Goal: Transaction & Acquisition: Purchase product/service

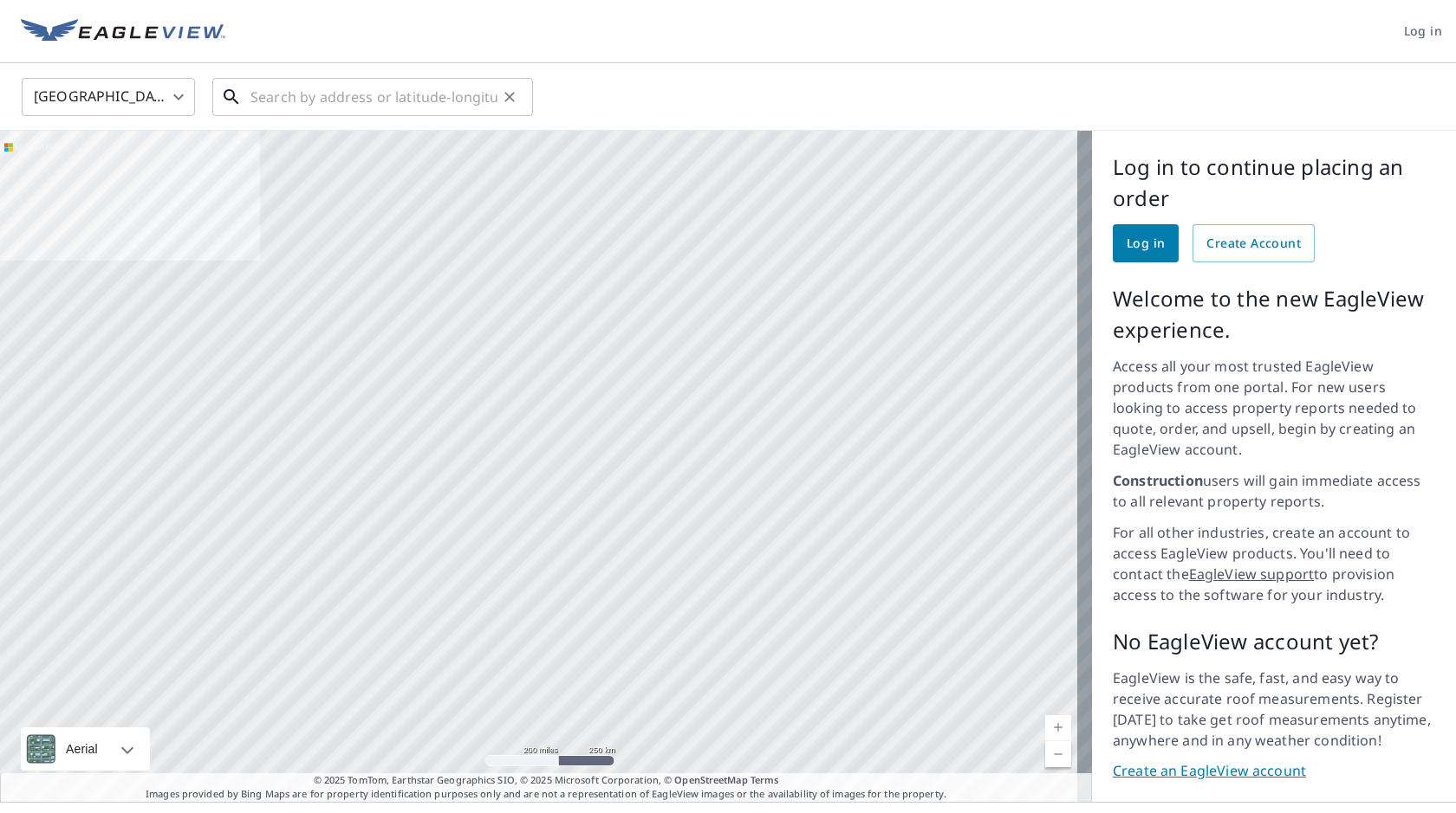
click at [358, 97] on input "text" at bounding box center [373, 96] width 247 height 49
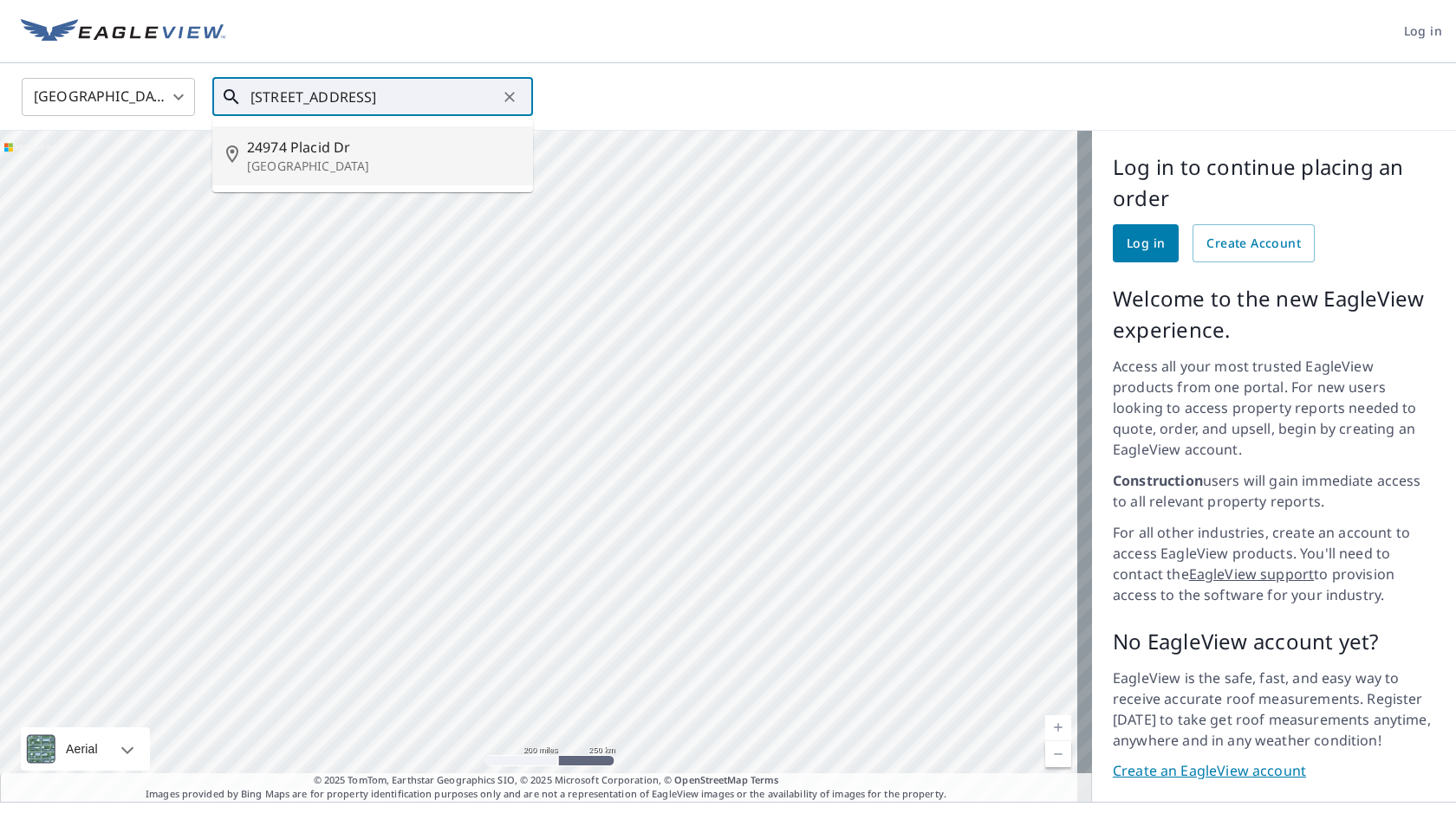
click at [298, 153] on span "24974 Placid Dr" at bounding box center [383, 147] width 272 height 21
type input "[STREET_ADDRESS][PERSON_NAME]"
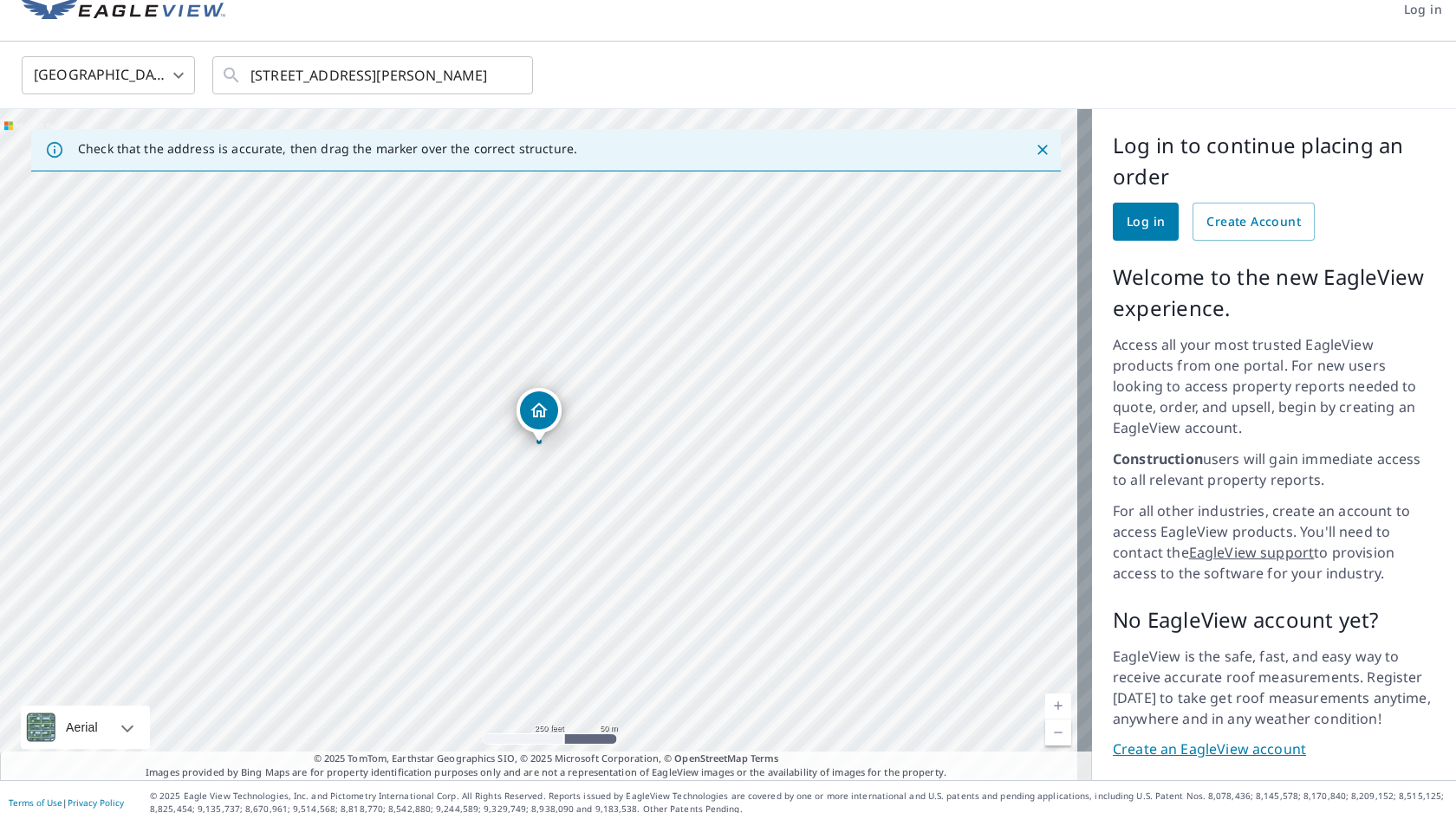
scroll to position [33, 0]
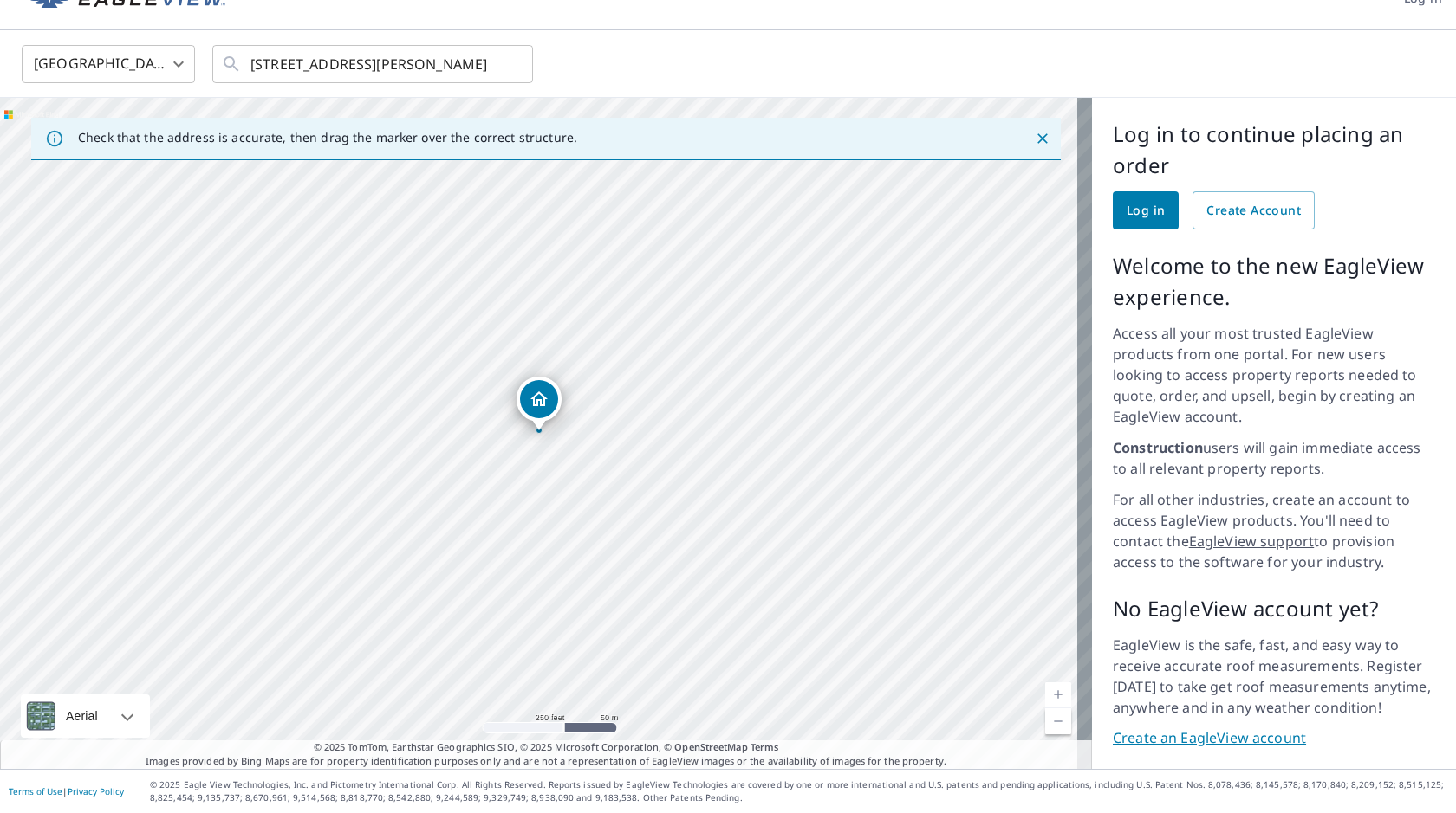
click at [1140, 215] on span "Log in" at bounding box center [1145, 211] width 38 height 22
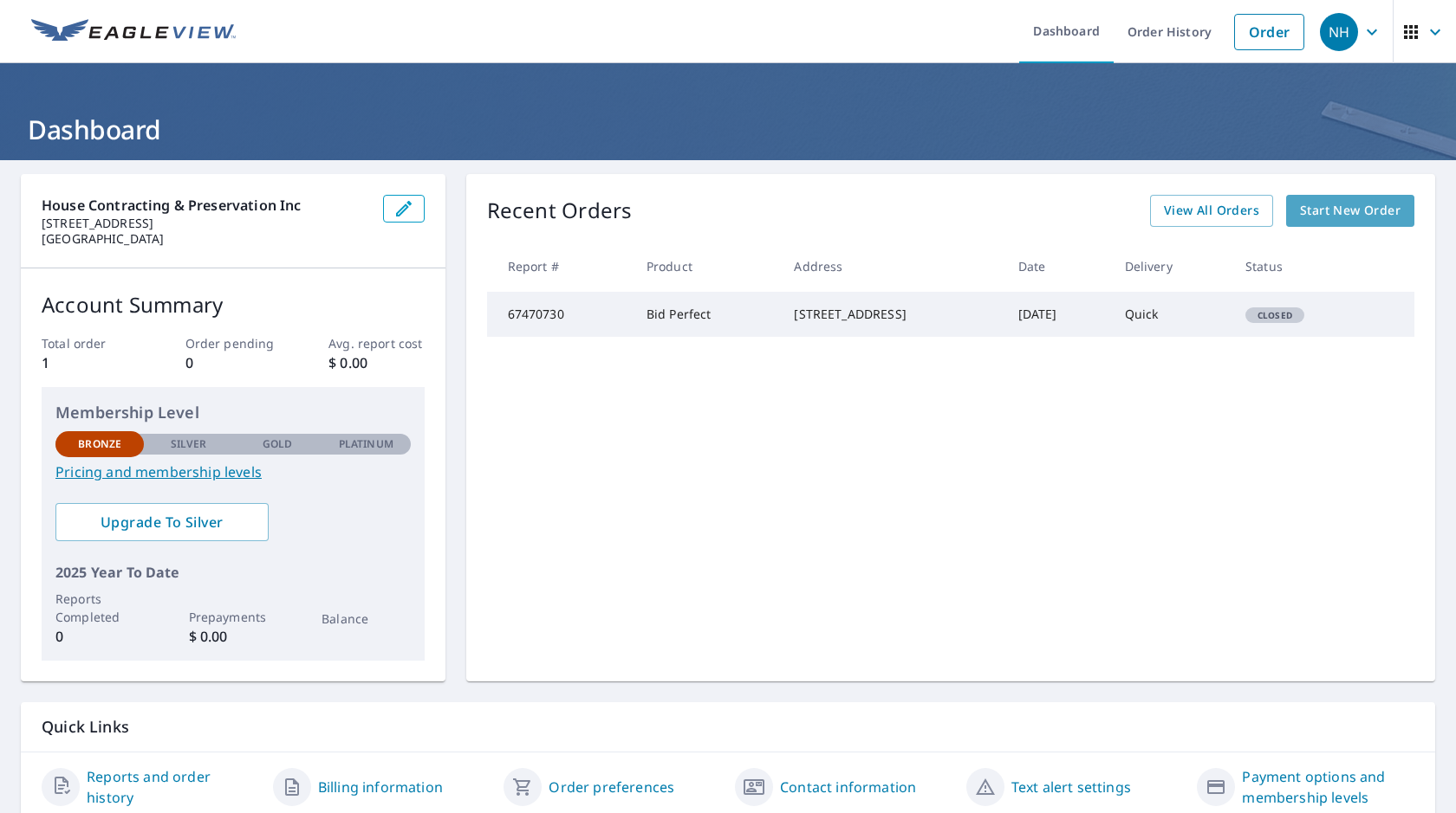
click at [1352, 207] on span "Start New Order" at bounding box center [1350, 211] width 100 height 22
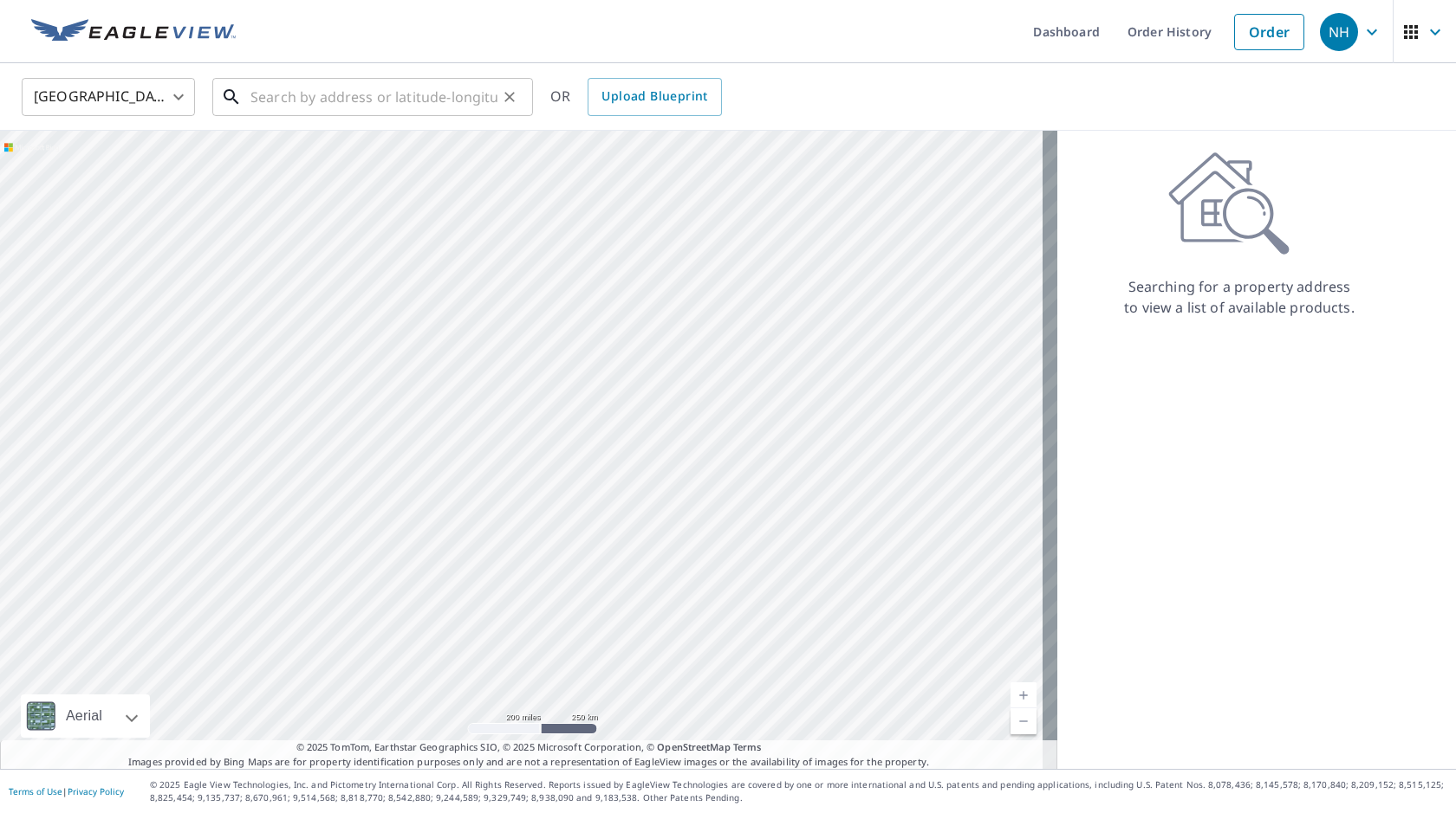
click at [341, 107] on input "text" at bounding box center [373, 96] width 247 height 49
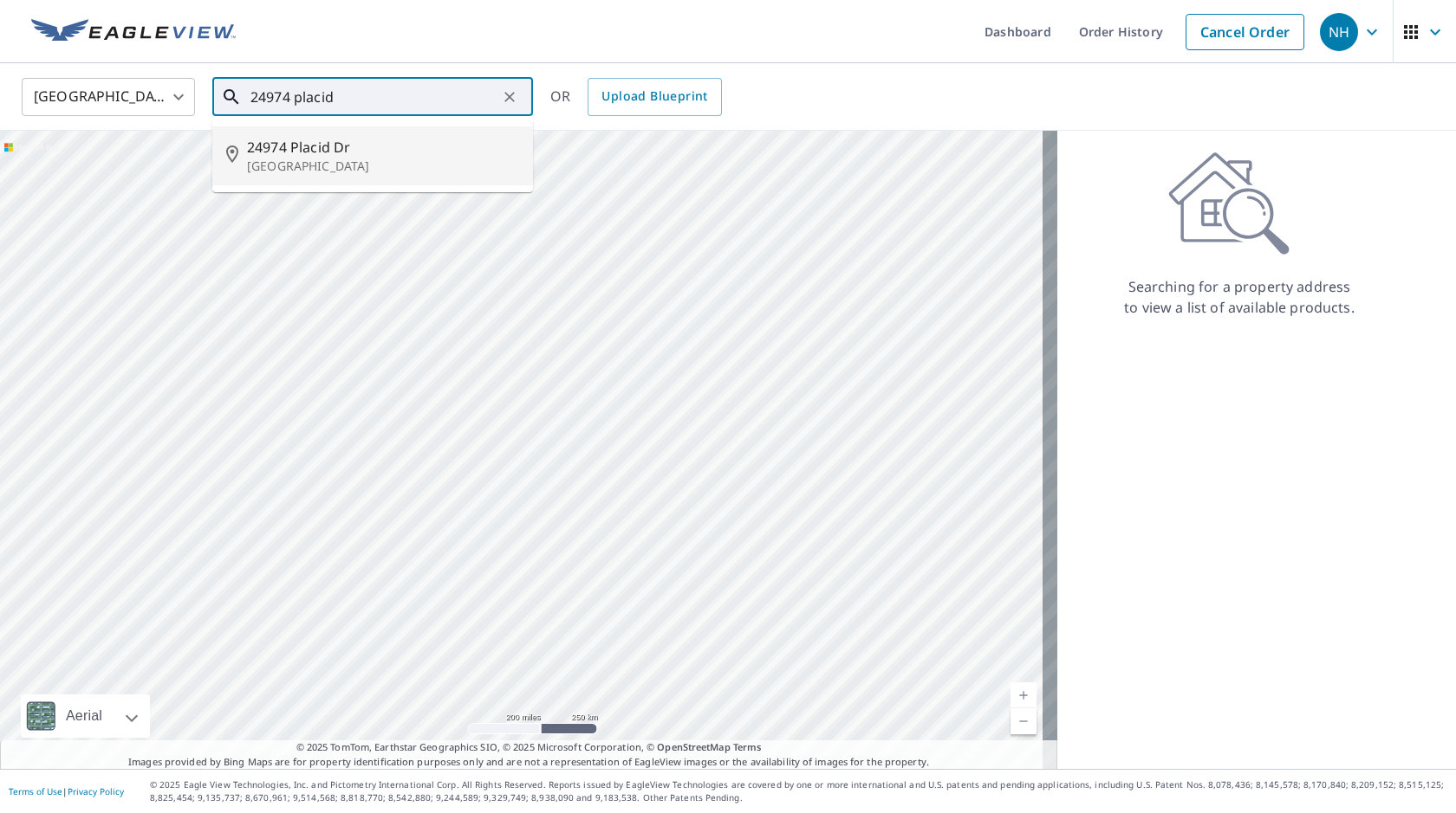
click at [301, 156] on span "24974 Placid Dr" at bounding box center [383, 147] width 272 height 21
type input "[STREET_ADDRESS][PERSON_NAME]"
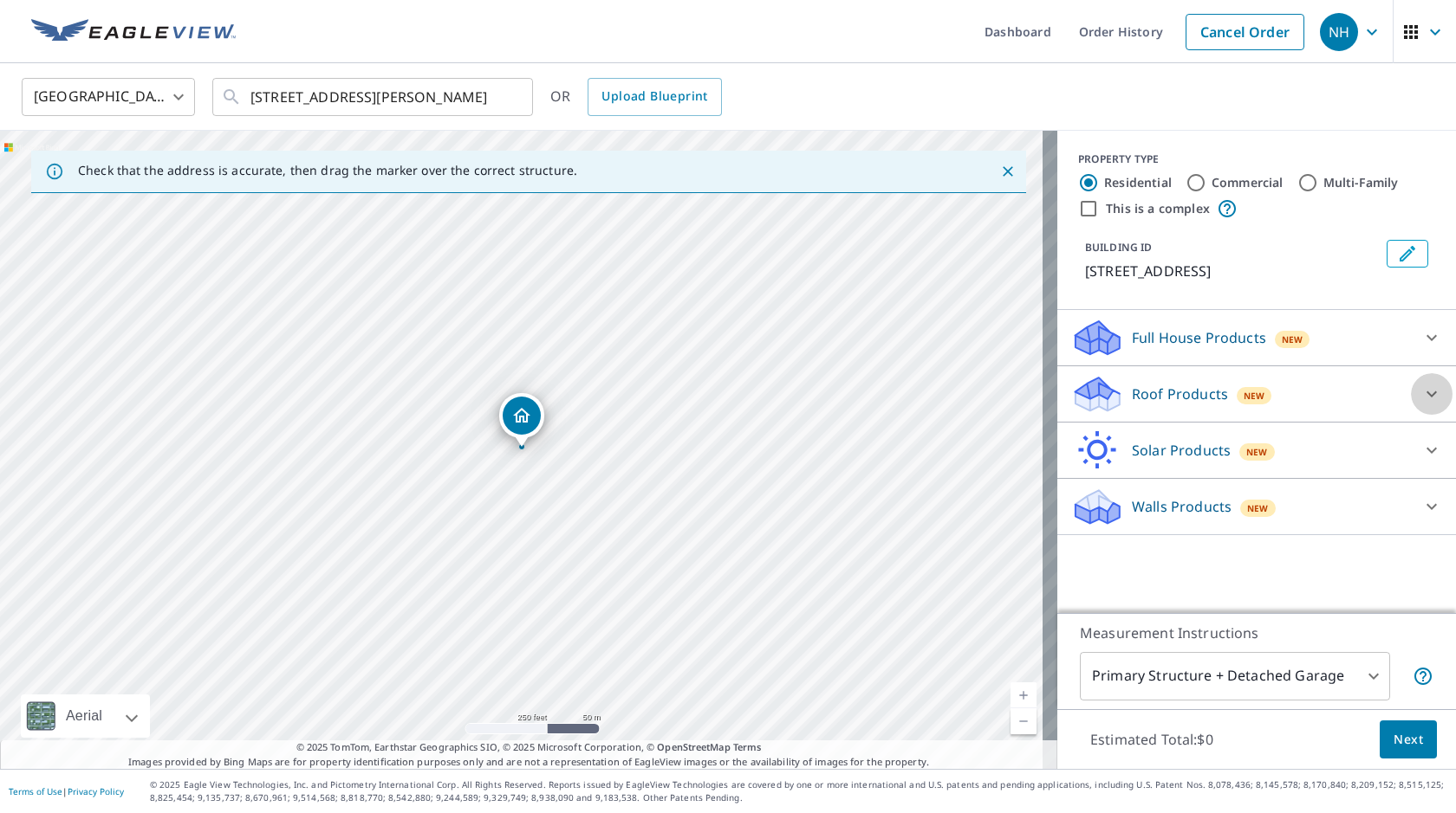
click at [1426, 393] on icon at bounding box center [1431, 394] width 10 height 6
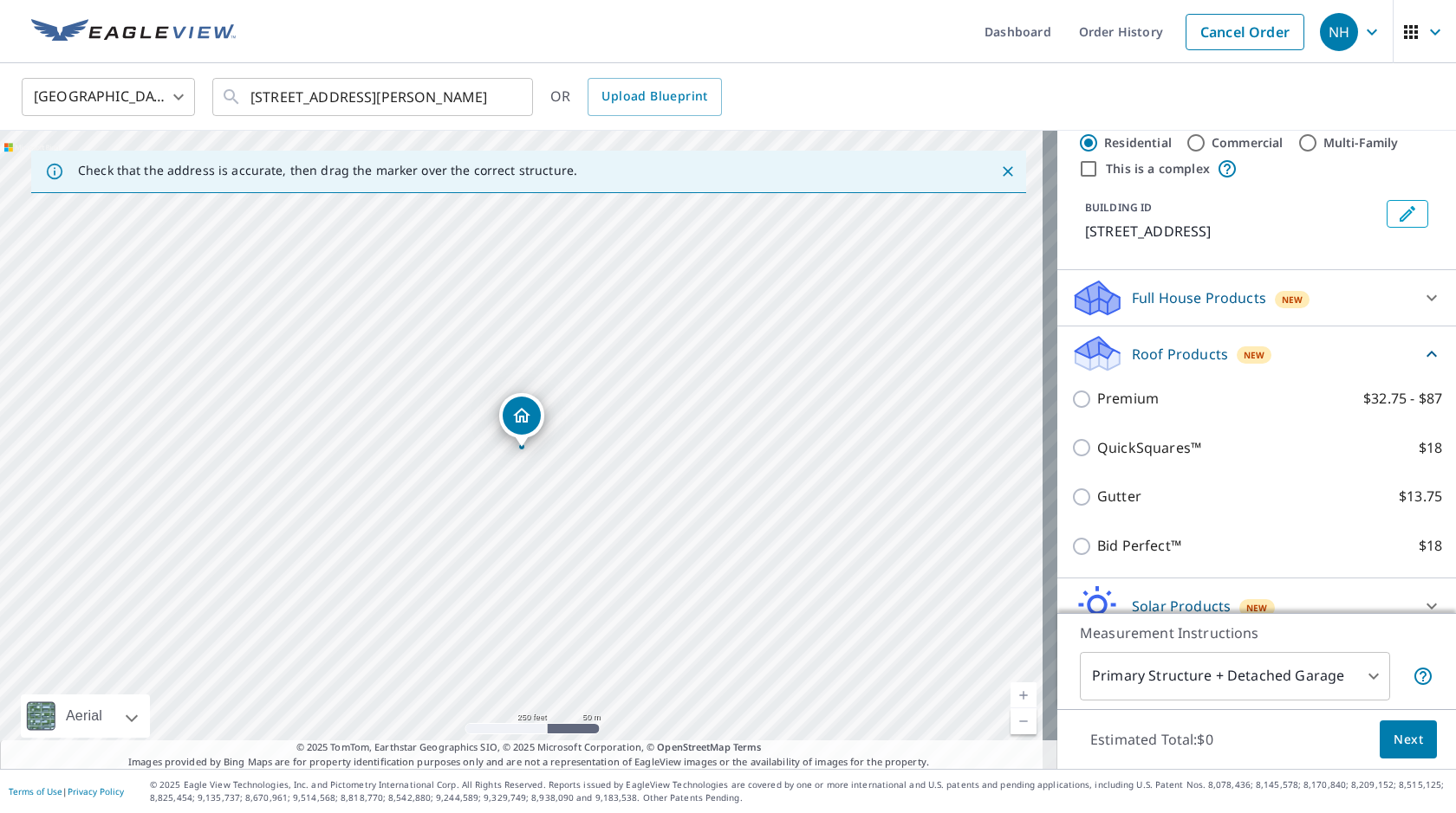
scroll to position [118, 0]
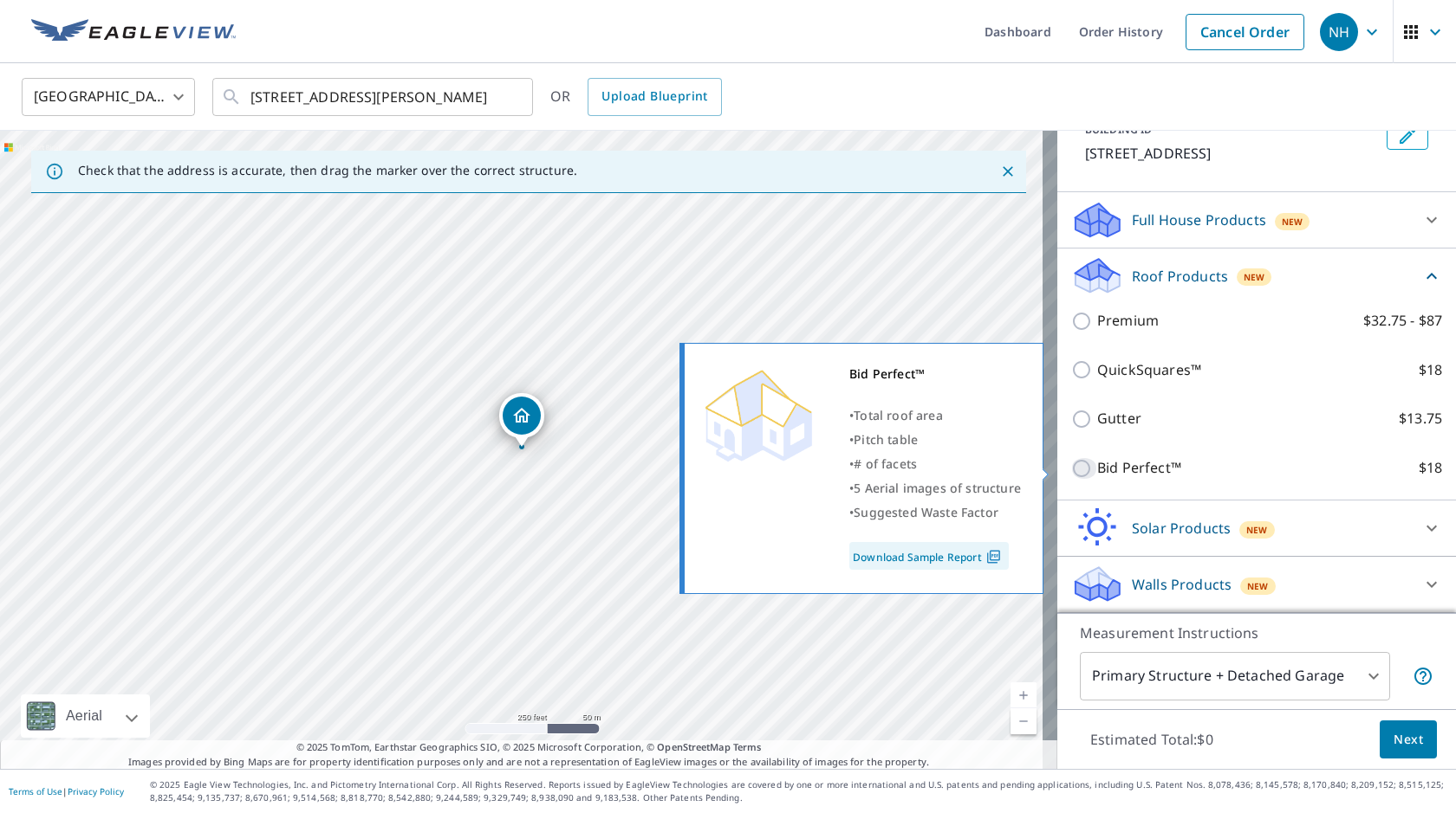
click at [1071, 473] on input "Bid Perfect™ $18" at bounding box center [1084, 468] width 26 height 21
checkbox input "true"
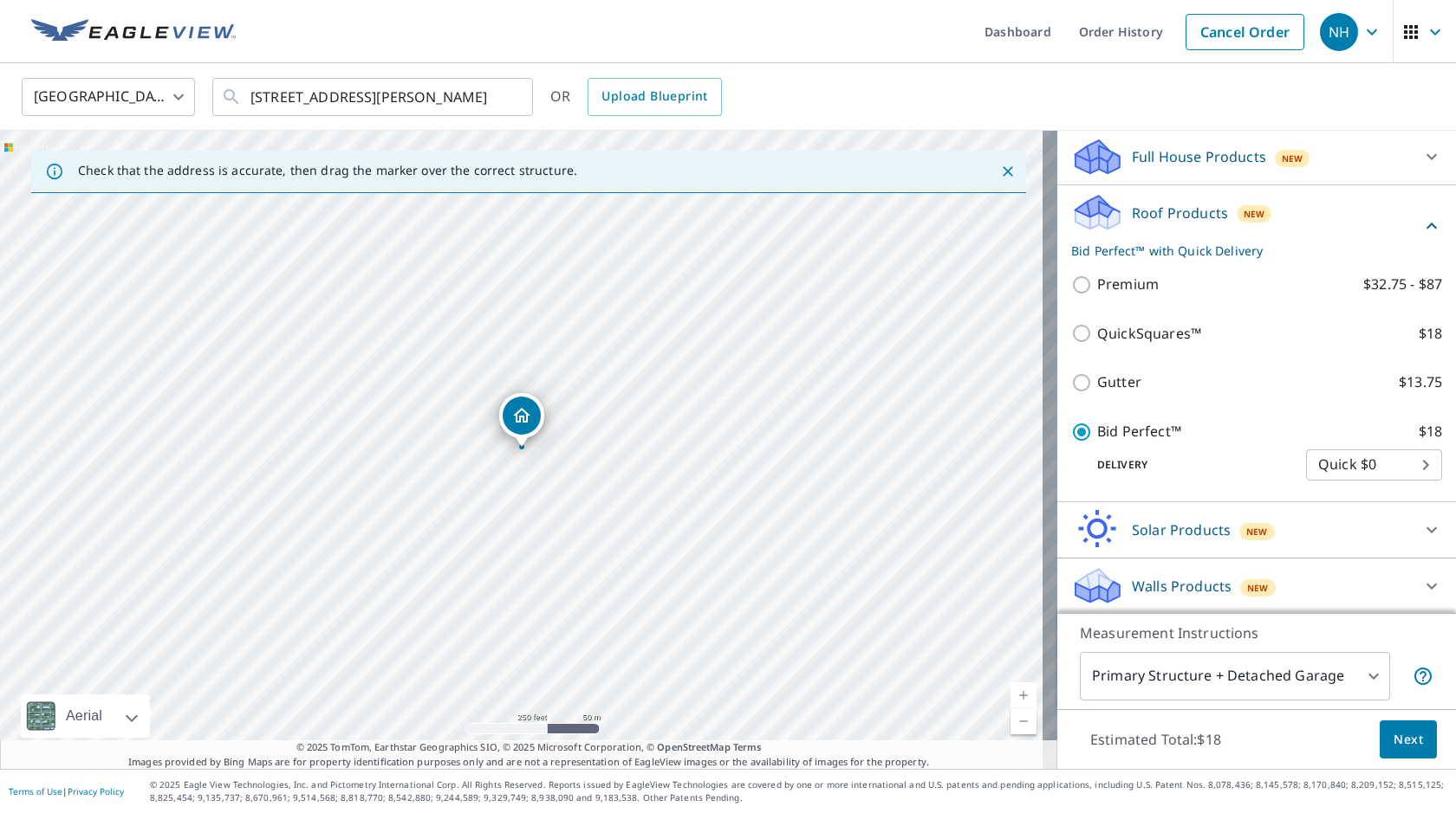
scroll to position [183, 0]
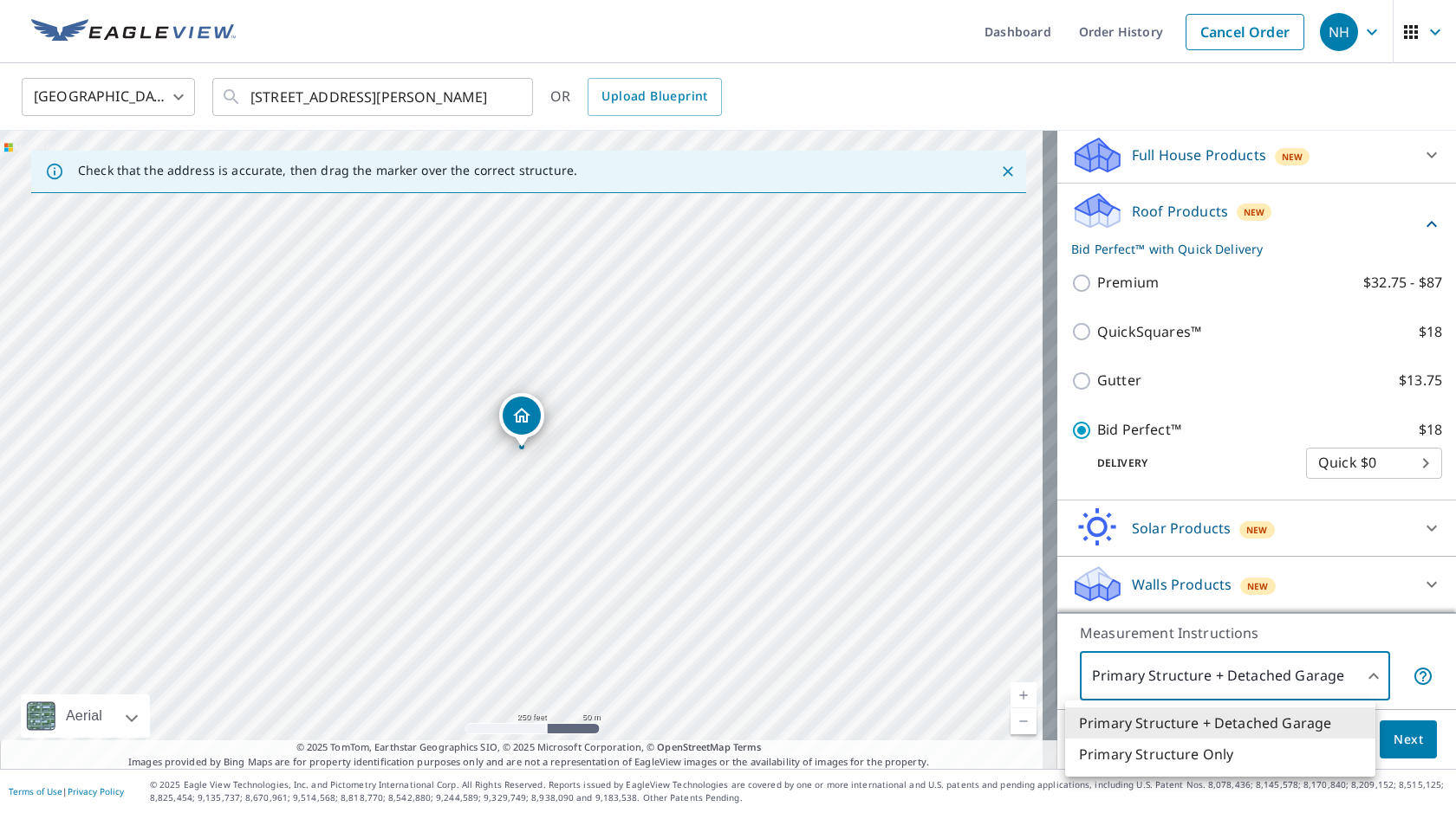
click at [1252, 686] on body "NH NH Dashboard Order History Cancel Order NH [GEOGRAPHIC_DATA] [GEOGRAPHIC_DAT…" at bounding box center [728, 406] width 1456 height 813
click at [1154, 756] on li "Primary Structure Only" at bounding box center [1220, 753] width 310 height 31
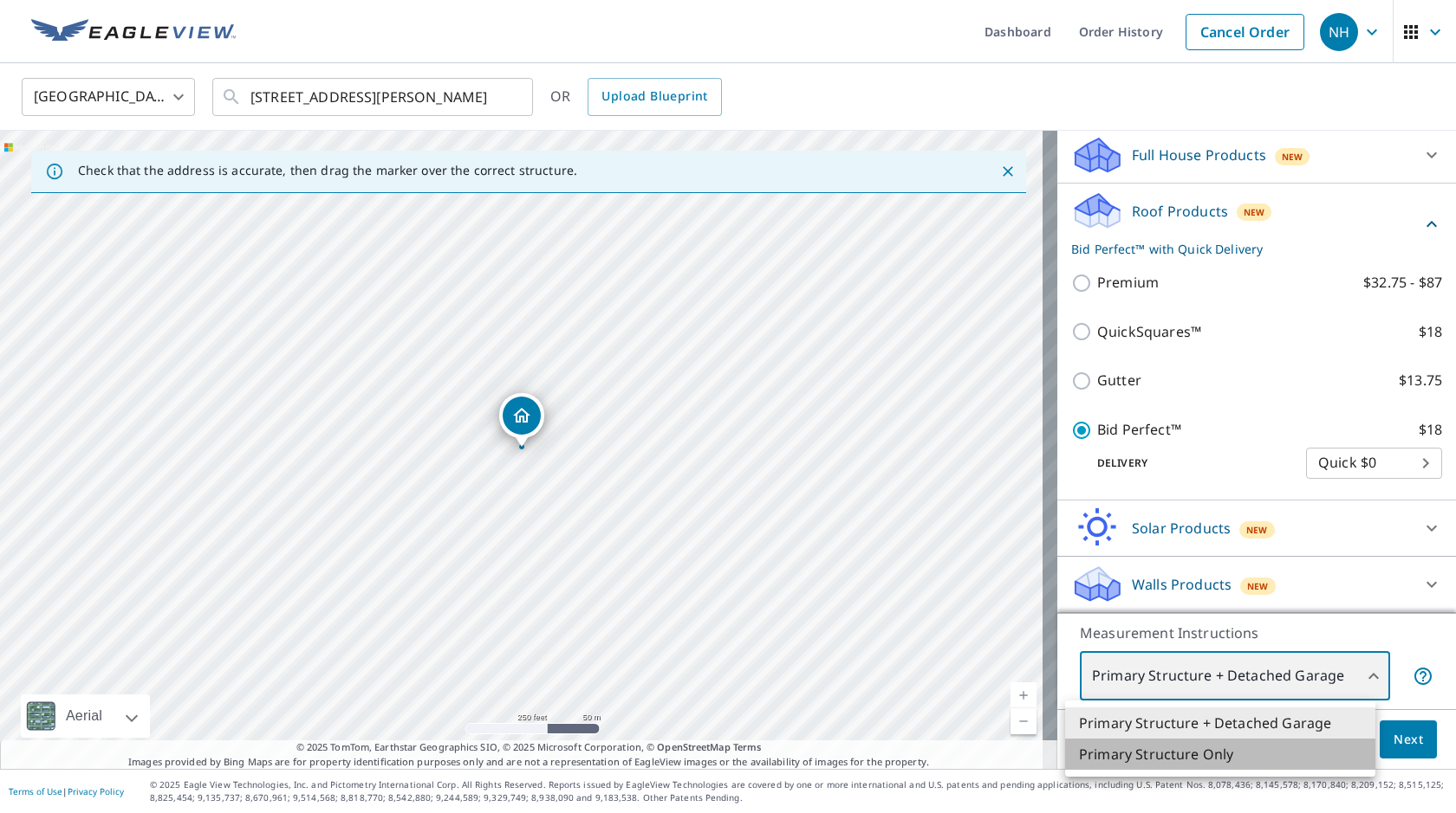
type input "2"
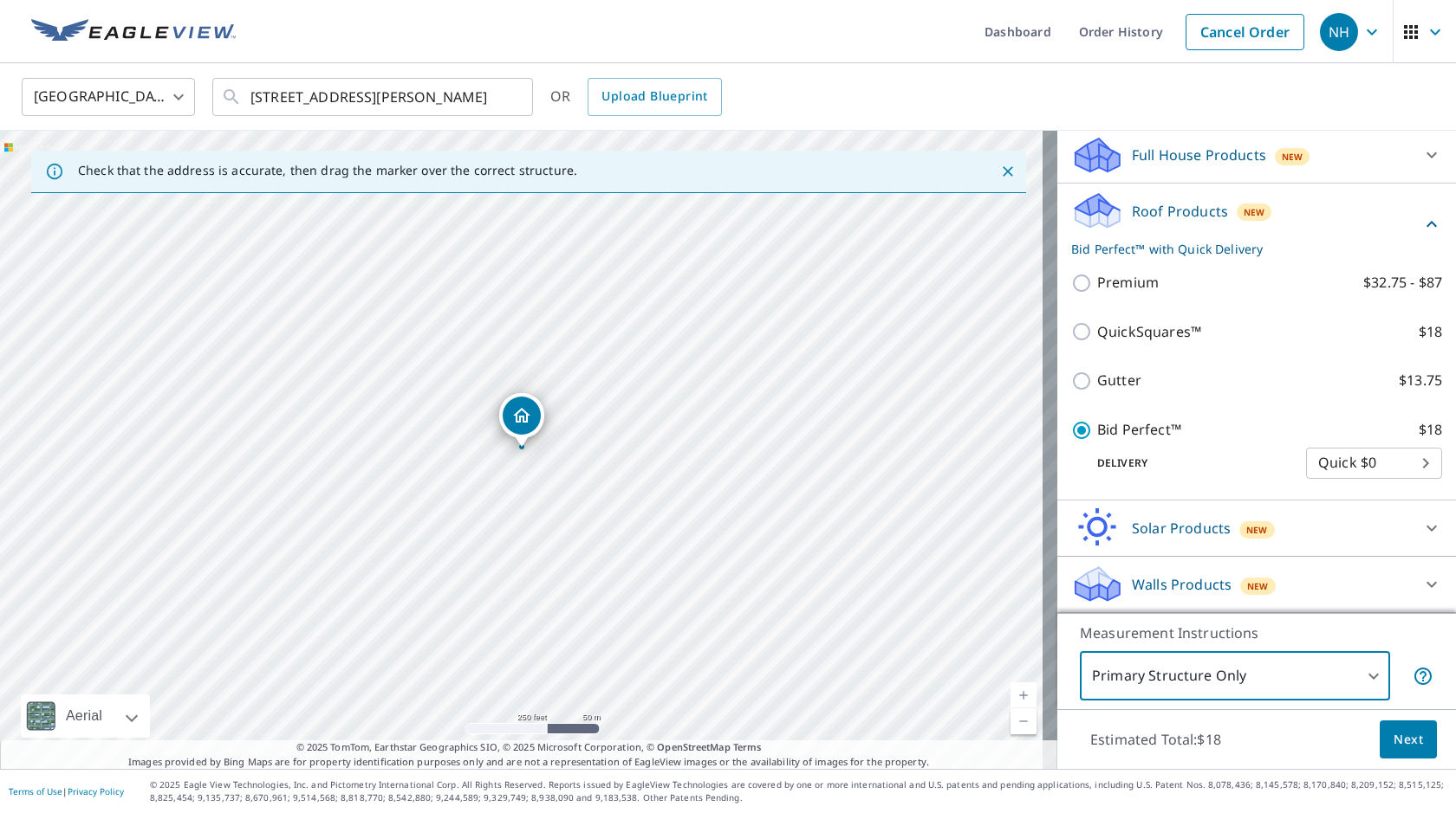
click at [1393, 736] on span "Next" at bounding box center [1408, 741] width 30 height 22
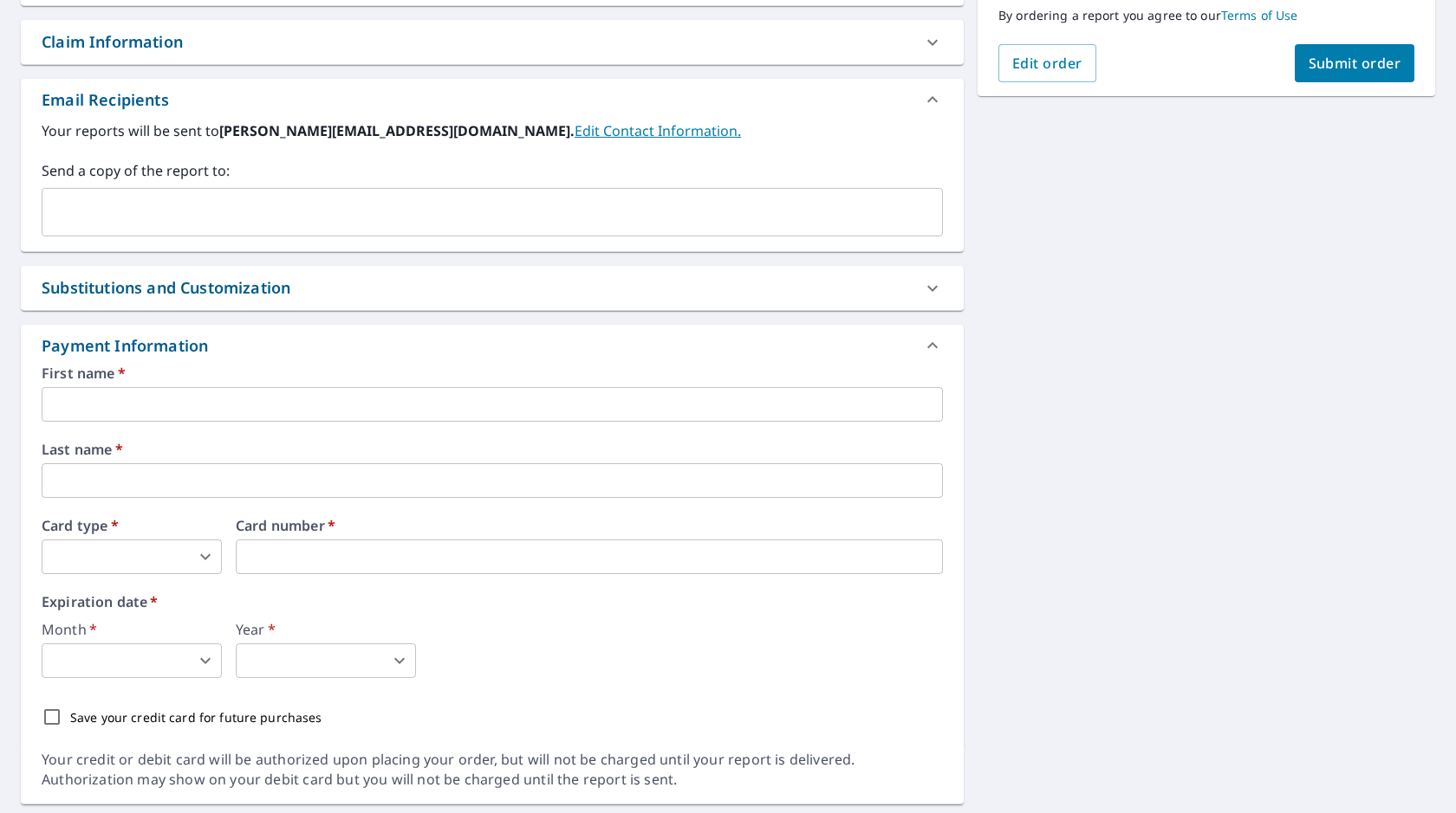
scroll to position [505, 0]
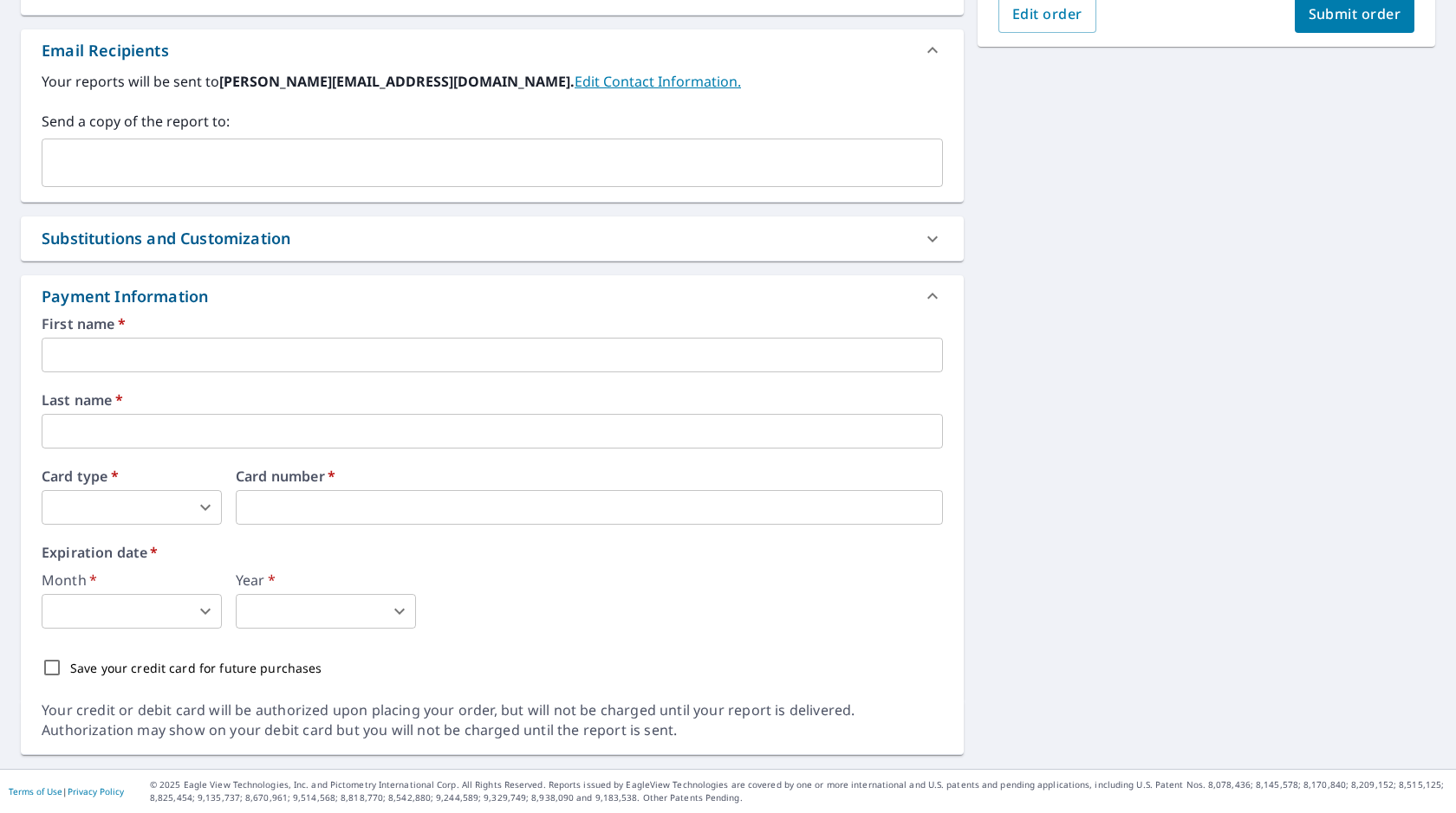
click at [239, 349] on input "text" at bounding box center [492, 354] width 901 height 35
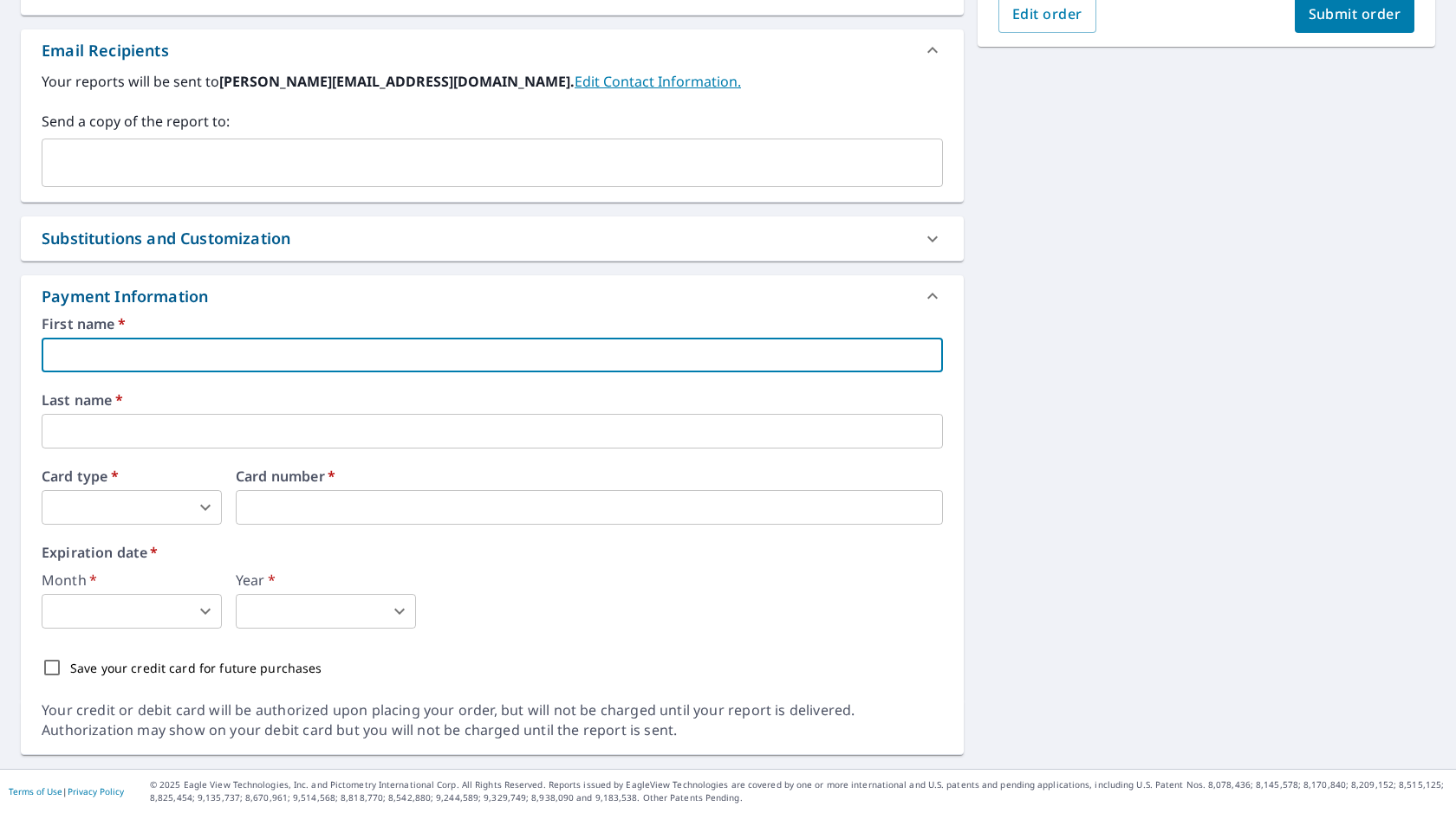
type input "[PERSON_NAME]"
type input "[PERSON_NAME][EMAIL_ADDRESS][DOMAIN_NAME]"
type input "House"
click at [124, 505] on body "NH NH Dashboard Order History Cancel Order NH Dashboard / Finalize Order Finali…" at bounding box center [728, 406] width 1456 height 813
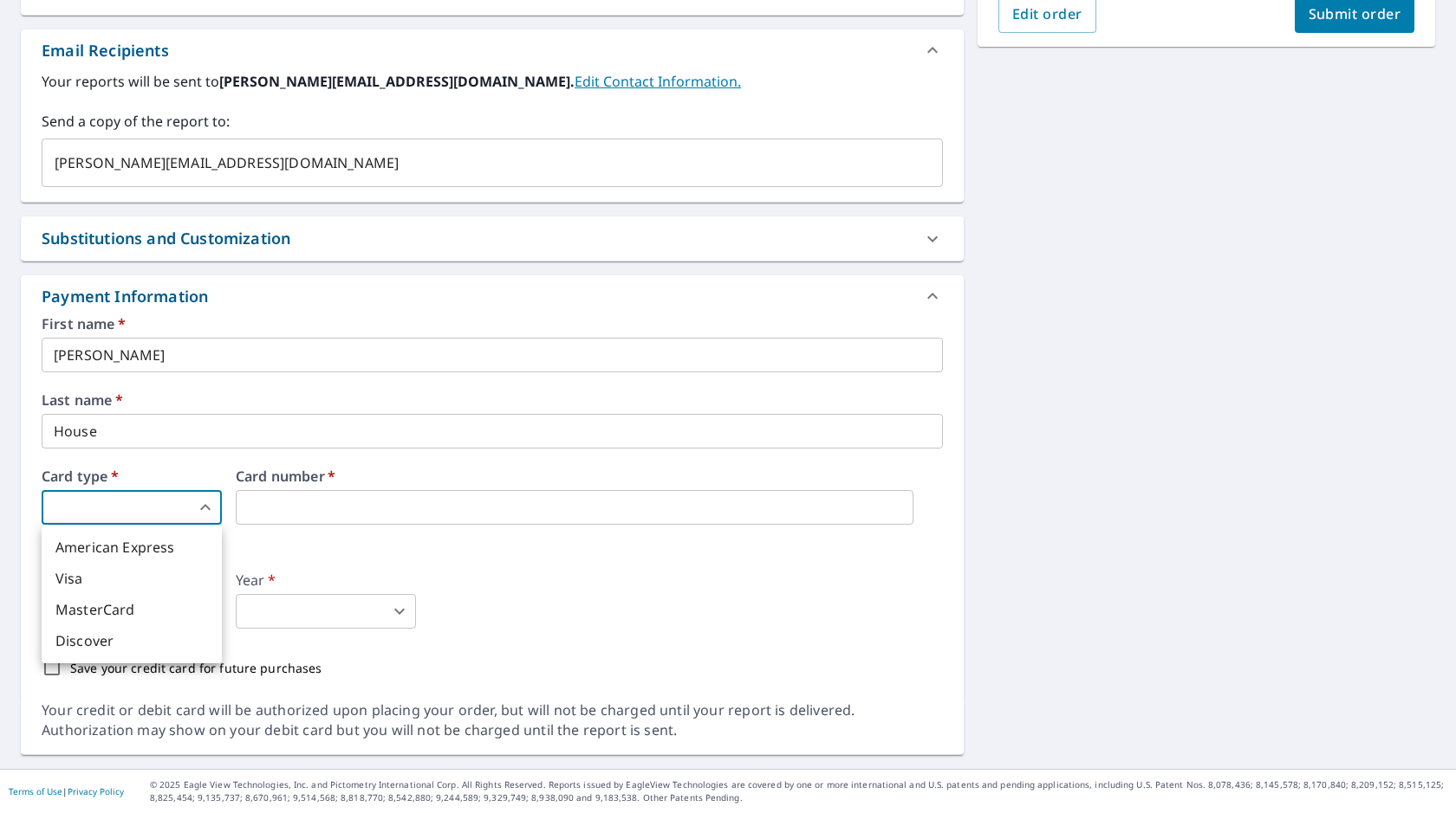
drag, startPoint x: 89, startPoint y: 580, endPoint x: 112, endPoint y: 579, distance: 23.0
click at [90, 580] on li "Visa" at bounding box center [131, 578] width 180 height 31
type input "2"
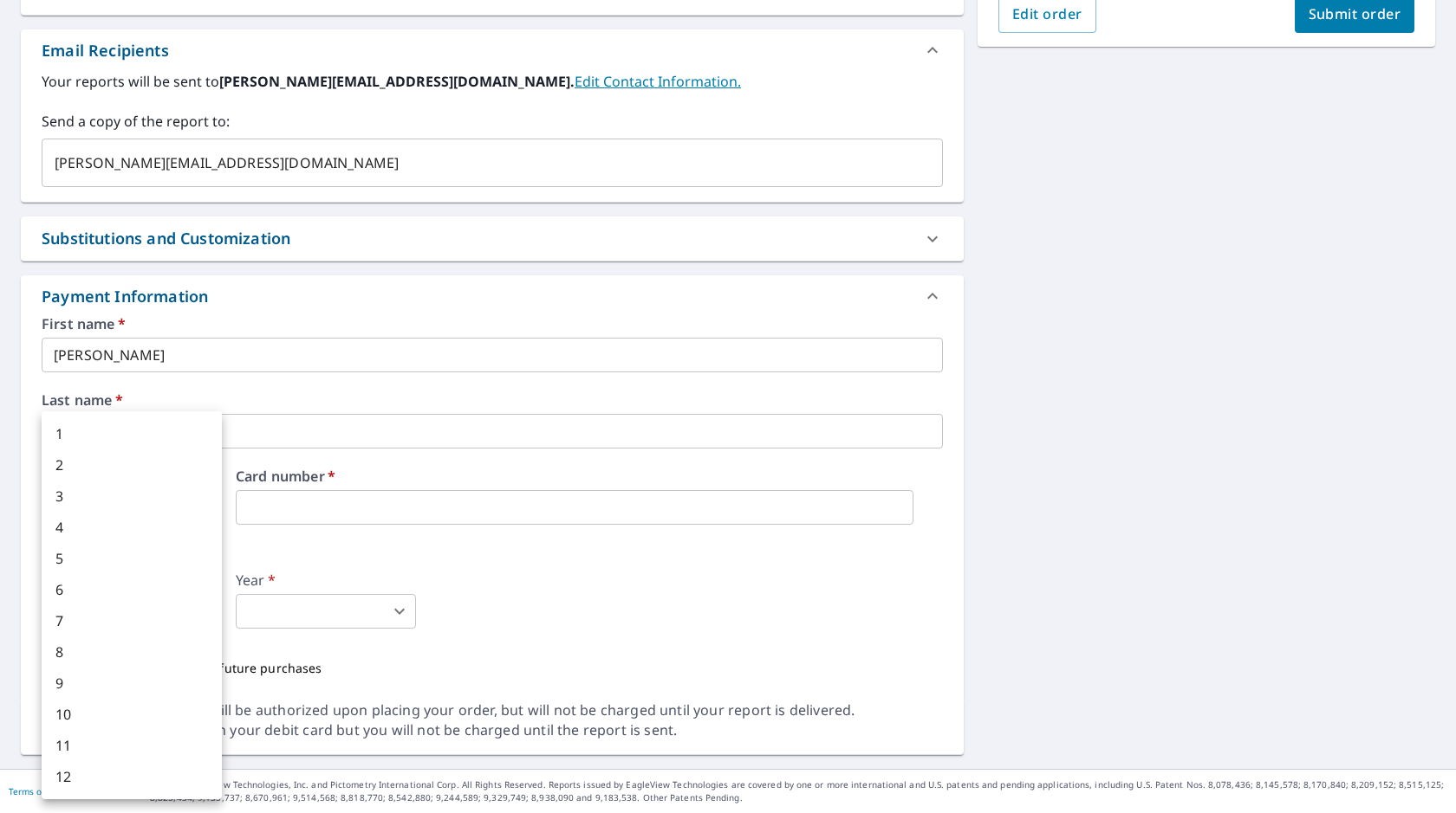
click at [91, 611] on body "NH NH Dashboard Order History Cancel Order NH Dashboard / Finalize Order Finali…" at bounding box center [728, 406] width 1456 height 813
click at [300, 612] on div at bounding box center [728, 406] width 1456 height 813
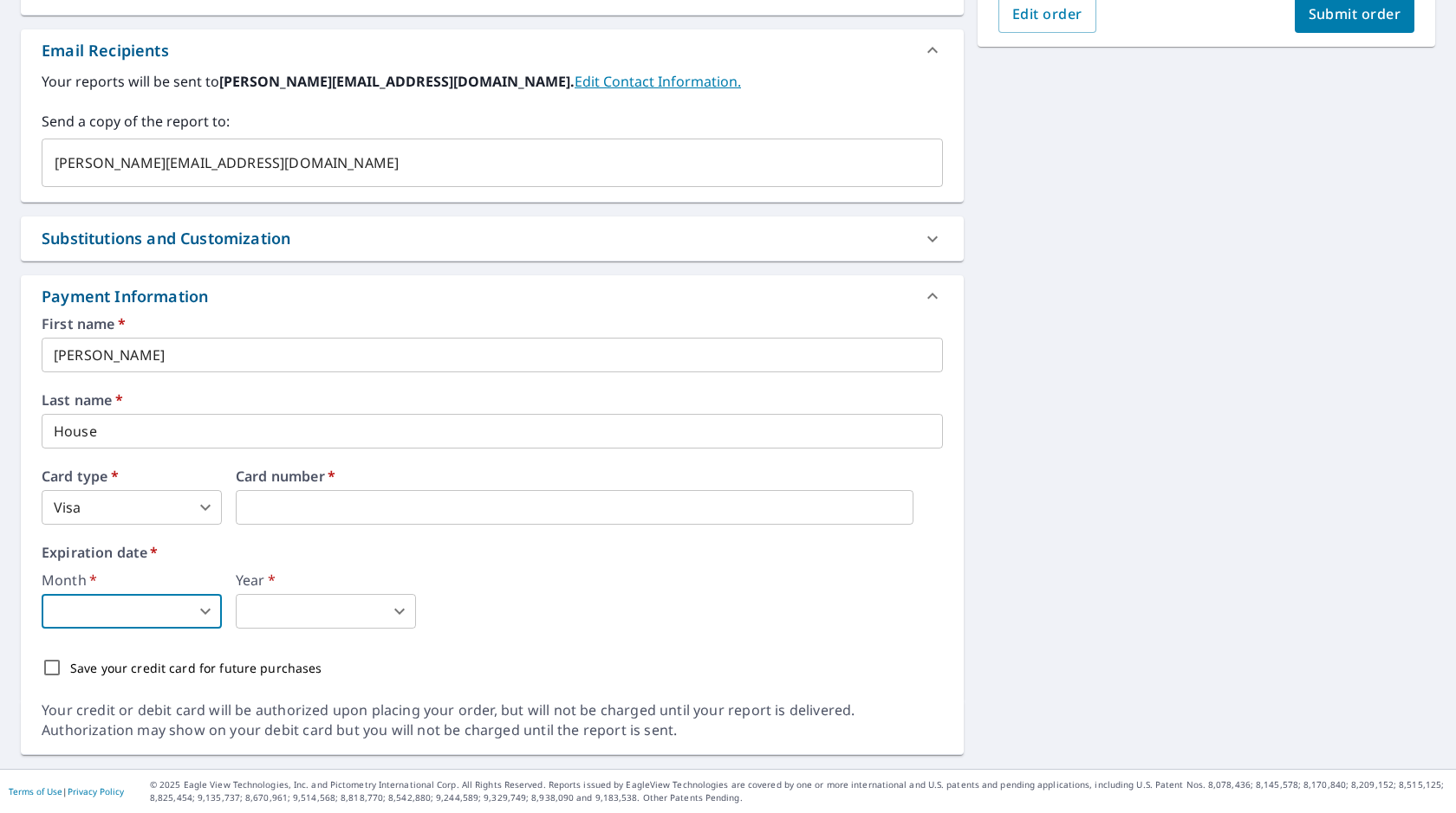
click at [143, 603] on body "NH NH Dashboard Order History Cancel Order NH Dashboard / Finalize Order Finali…" at bounding box center [728, 406] width 1456 height 813
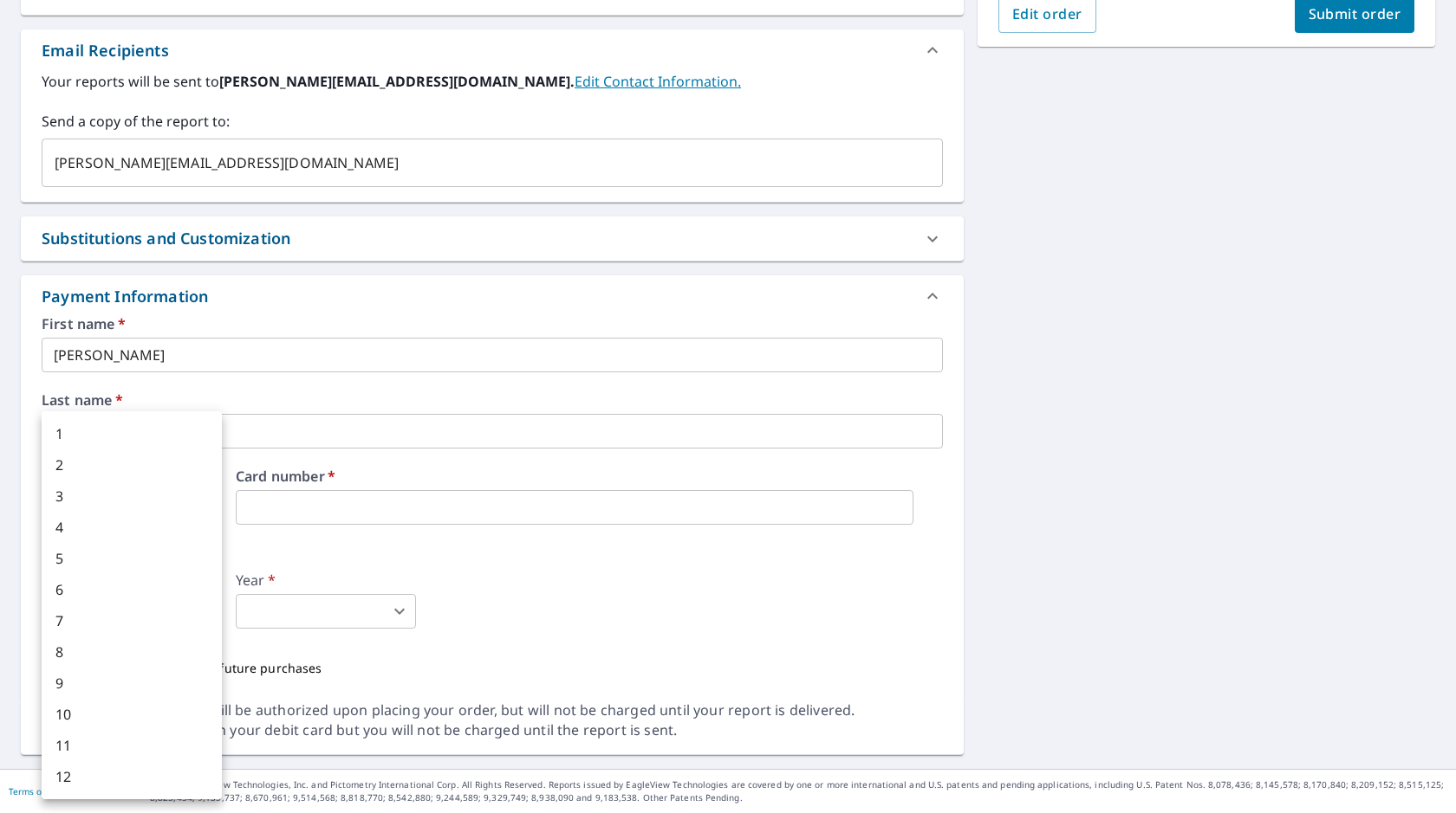
click at [72, 438] on li "1" at bounding box center [131, 433] width 180 height 31
type input "1"
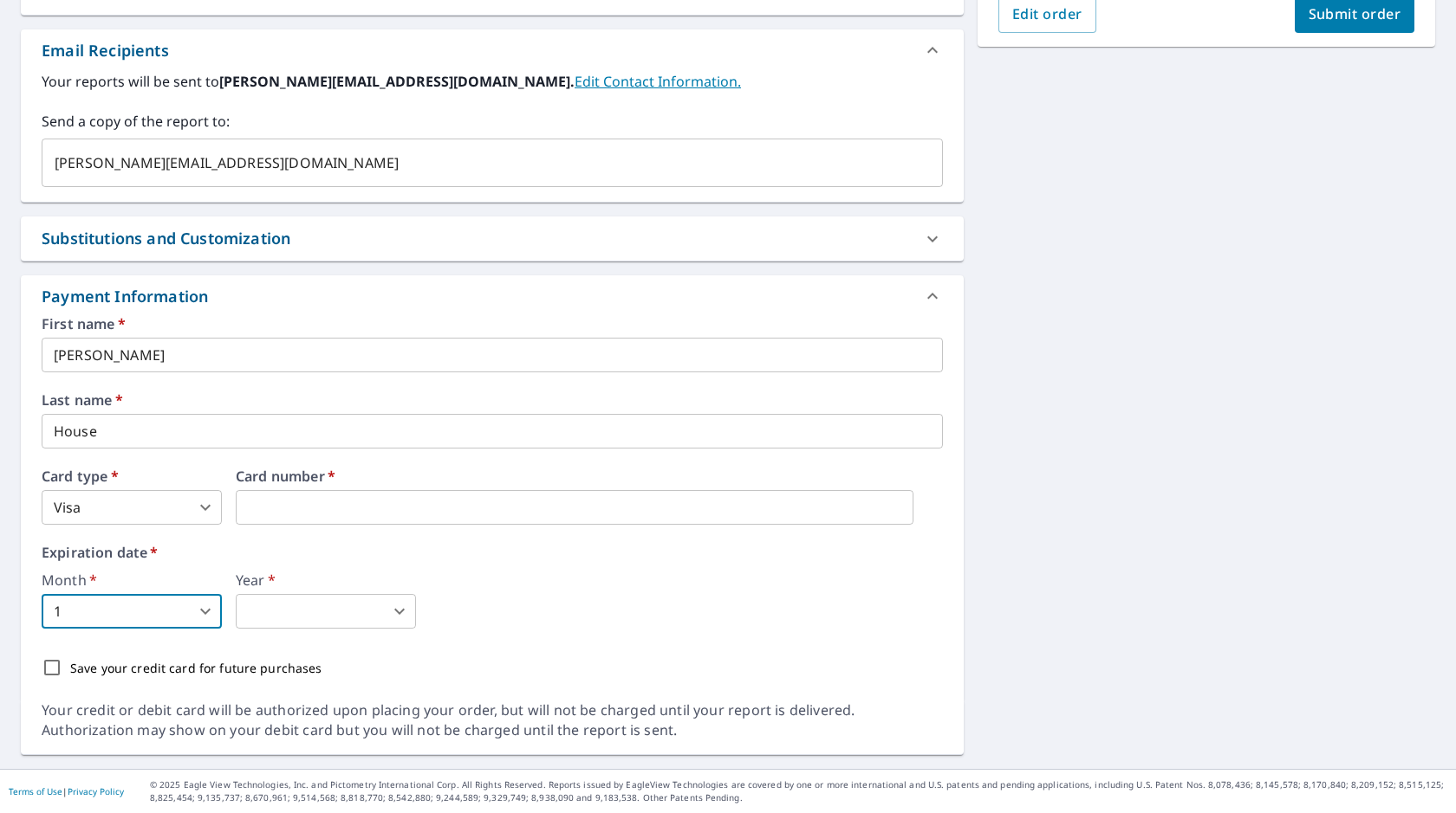
click at [284, 616] on body "NH NH Dashboard Order History Cancel Order NH Dashboard / Finalize Order Finali…" at bounding box center [728, 406] width 1456 height 813
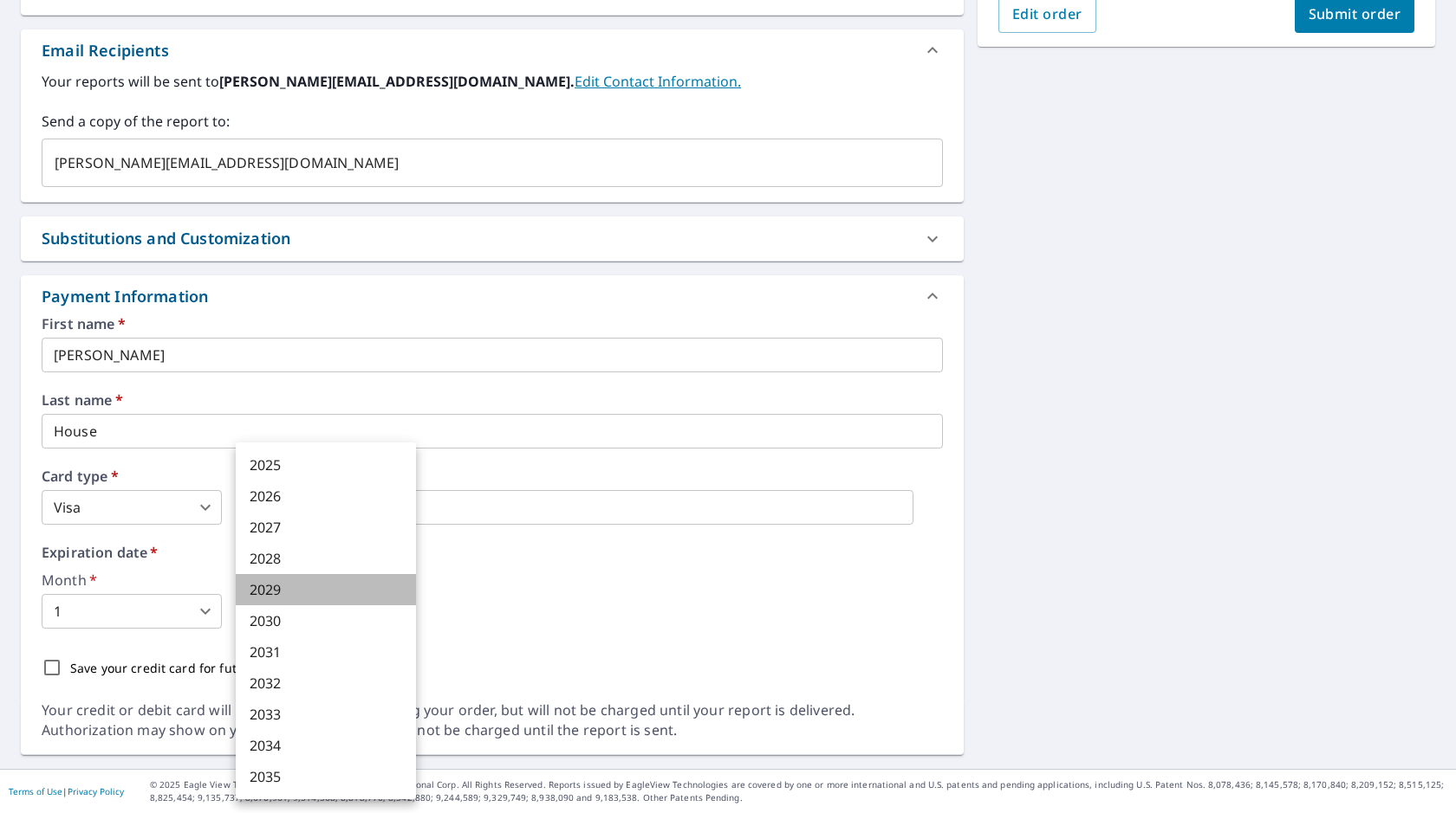
click at [274, 586] on li "2029" at bounding box center [325, 589] width 180 height 31
type input "2029"
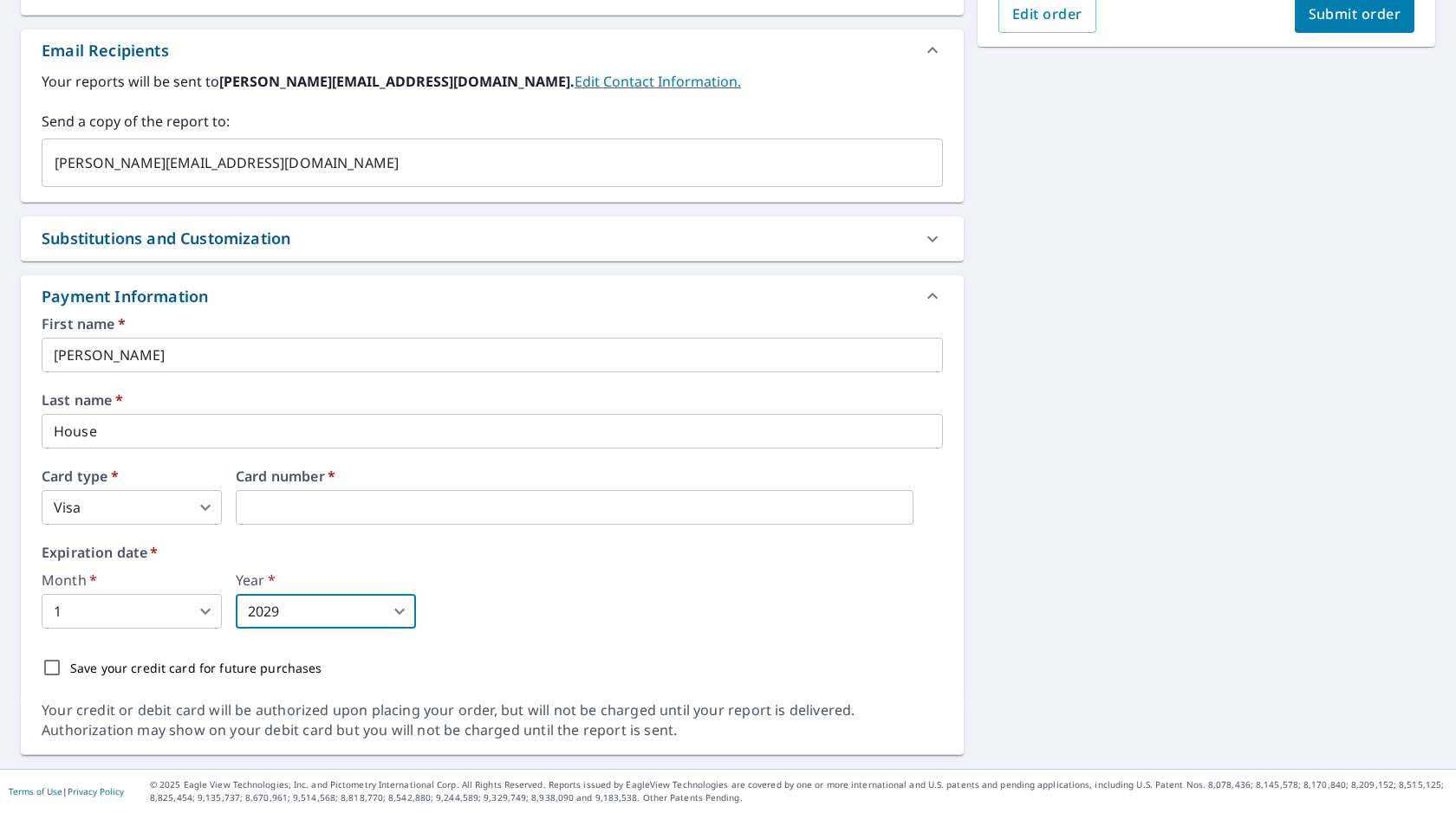
click at [58, 669] on input "Save your credit card for future purchases" at bounding box center [52, 667] width 37 height 37
click at [47, 666] on input "Save your credit card for future purchases" at bounding box center [52, 667] width 37 height 37
checkbox input "false"
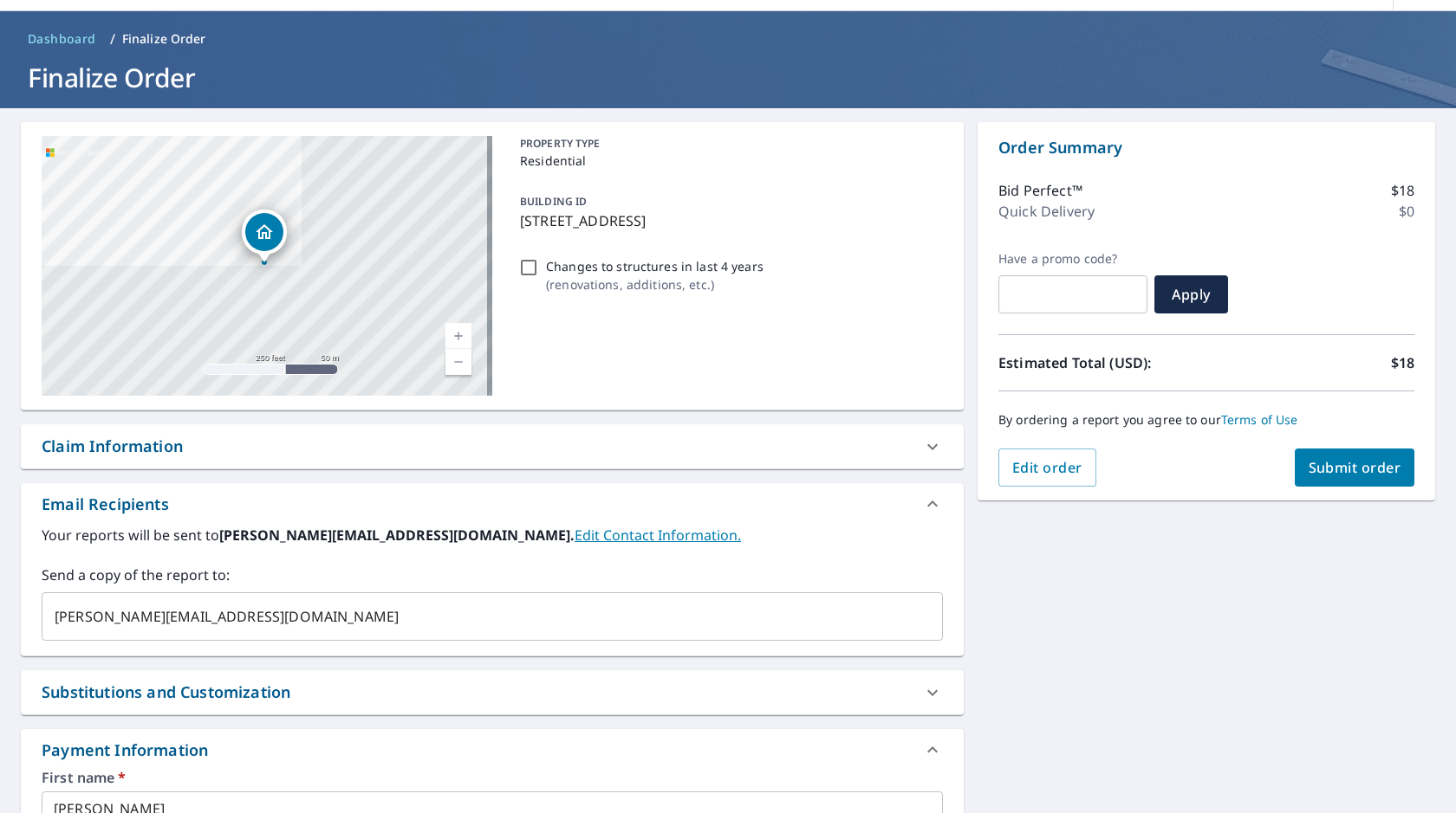
scroll to position [44, 0]
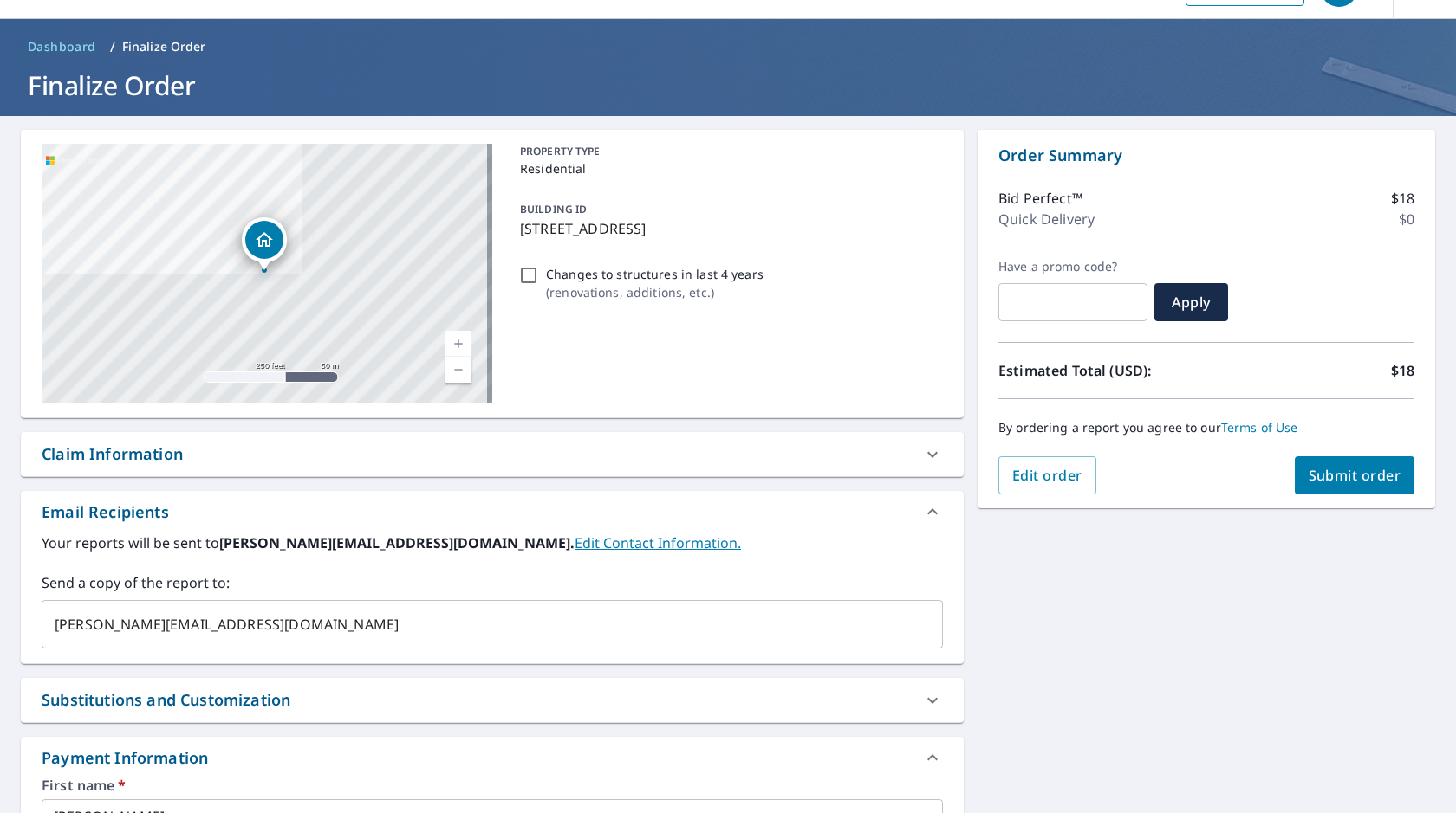
click at [1318, 482] on span "Submit order" at bounding box center [1354, 474] width 92 height 19
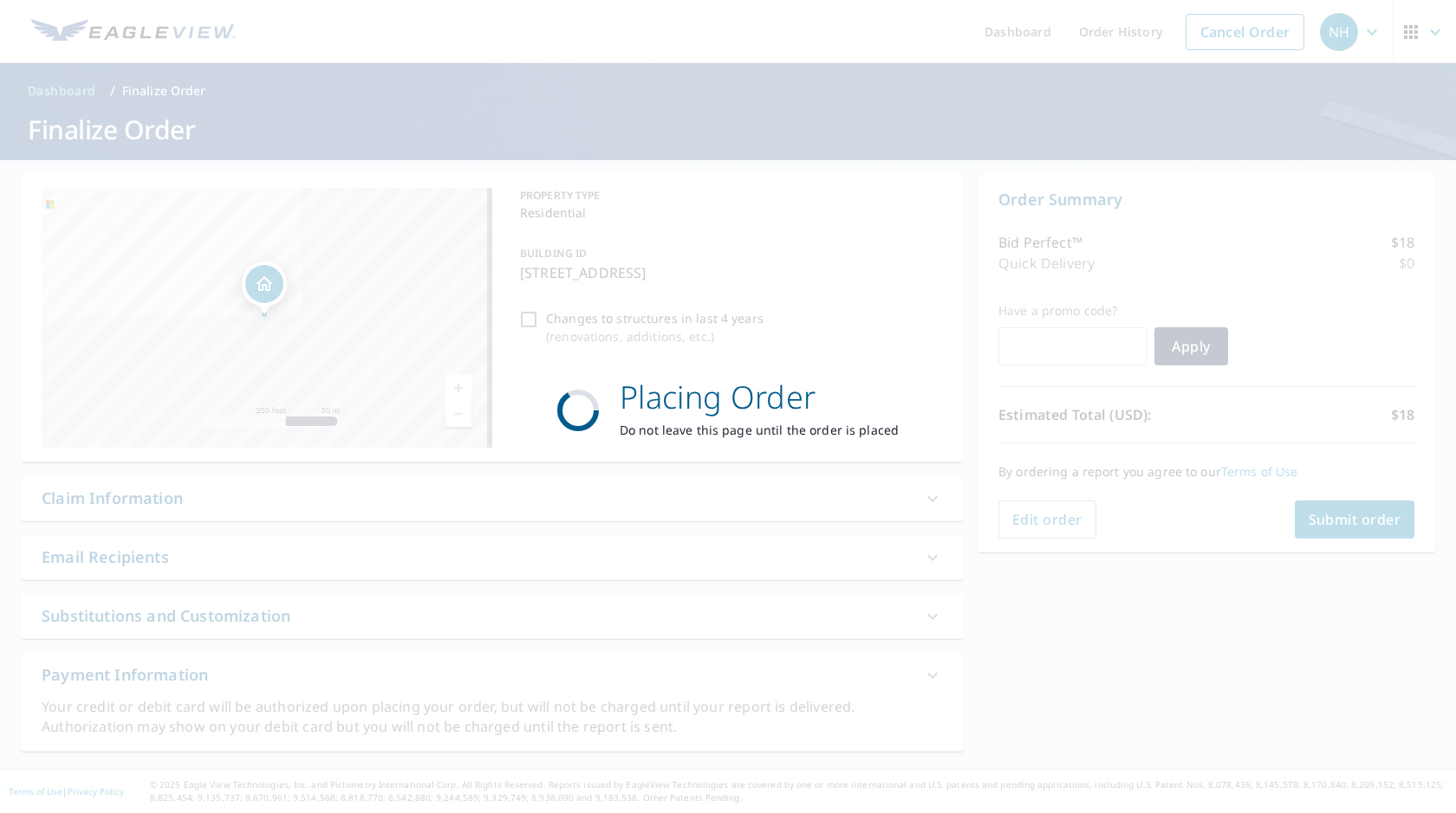
scroll to position [0, 0]
